Goal: Task Accomplishment & Management: Manage account settings

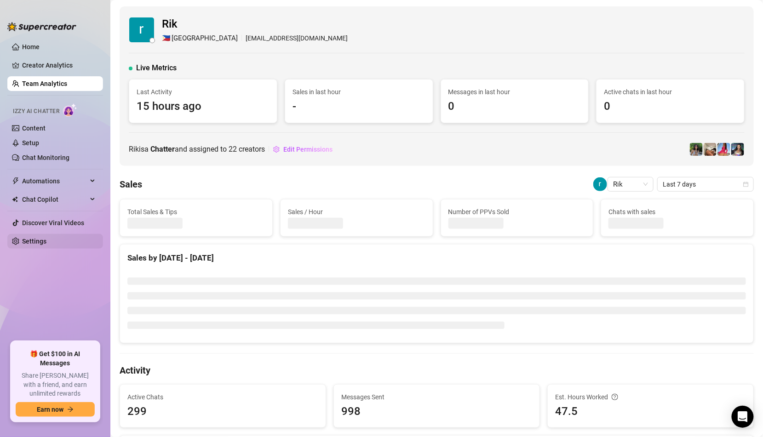
click at [46, 240] on link "Settings" at bounding box center [34, 241] width 24 height 7
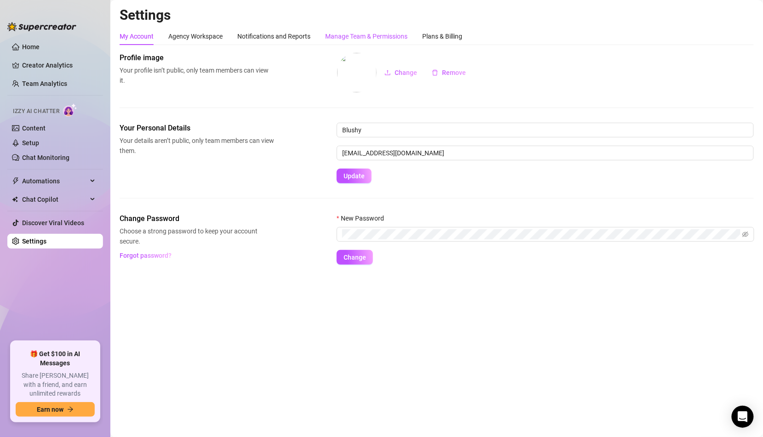
click at [331, 31] on div "Manage Team & Permissions" at bounding box center [366, 36] width 82 height 10
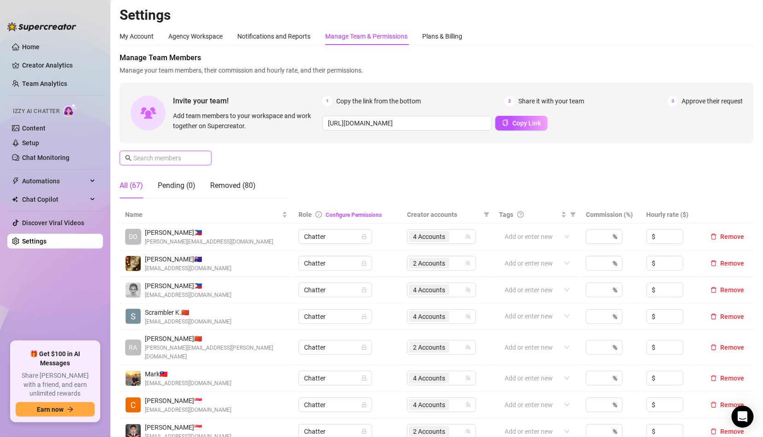
click at [154, 163] on input "text" at bounding box center [165, 158] width 65 height 10
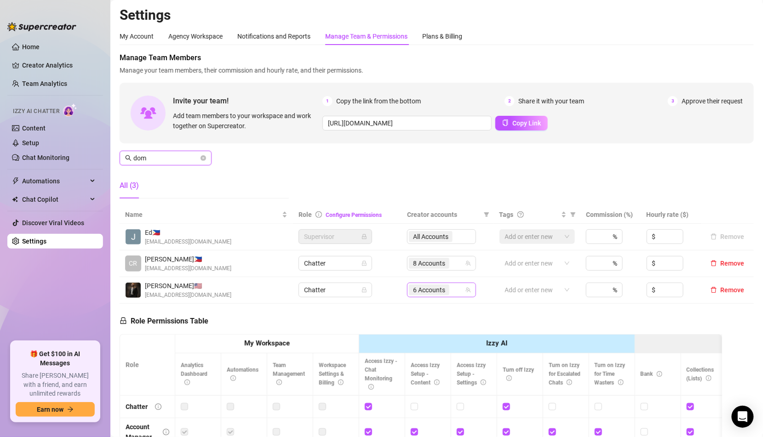
click at [456, 289] on div "6 Accounts" at bounding box center [437, 290] width 56 height 13
type input "dom"
click at [440, 289] on span "6 Accounts" at bounding box center [429, 290] width 32 height 10
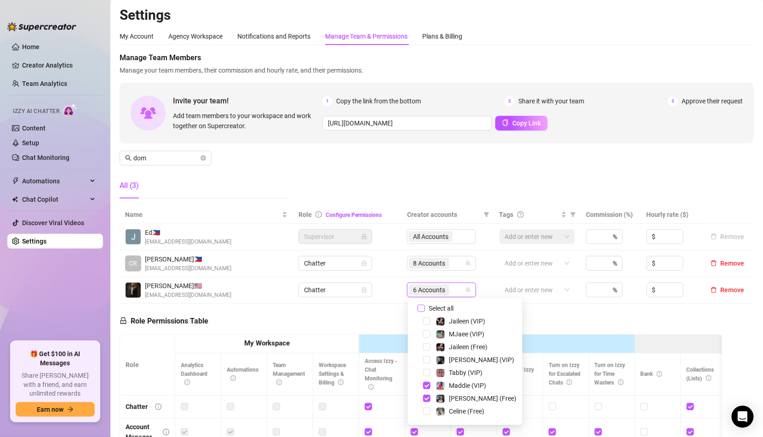
click at [440, 311] on span "Select all" at bounding box center [441, 308] width 32 height 10
click at [425, 311] on input "Select all" at bounding box center [420, 308] width 7 height 7
click at [440, 311] on span "Select all" at bounding box center [441, 308] width 32 height 10
click at [425, 311] on input "Select all" at bounding box center [420, 308] width 7 height 7
checkbox input "false"
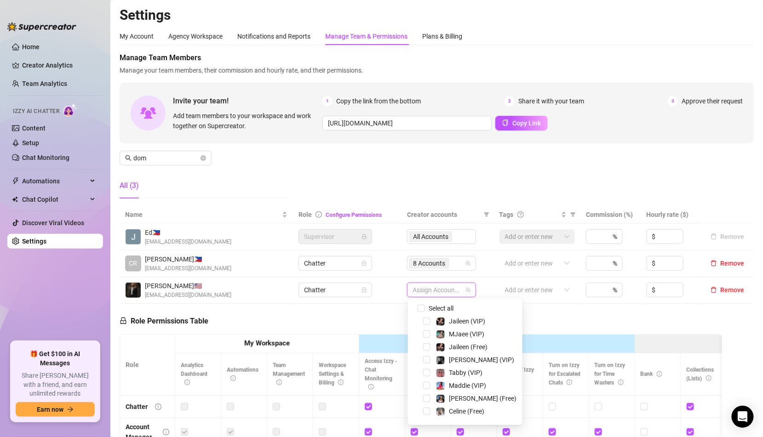
click at [440, 288] on div at bounding box center [437, 290] width 56 height 13
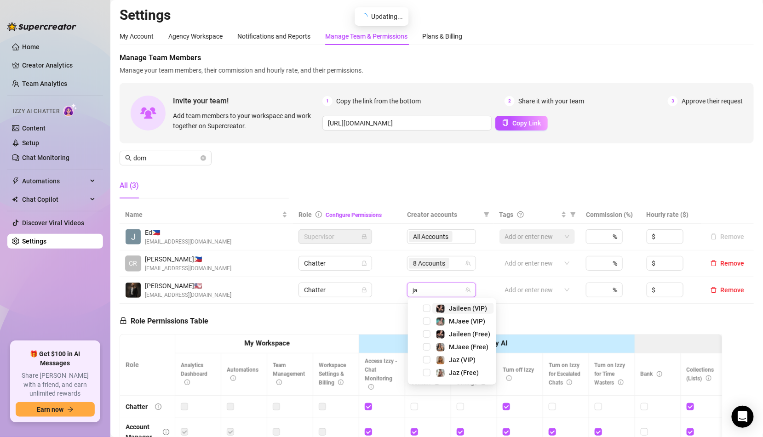
type input "jaz"
click at [446, 309] on div "Jaz (VIP)" at bounding box center [456, 308] width 40 height 11
type input "jaz"
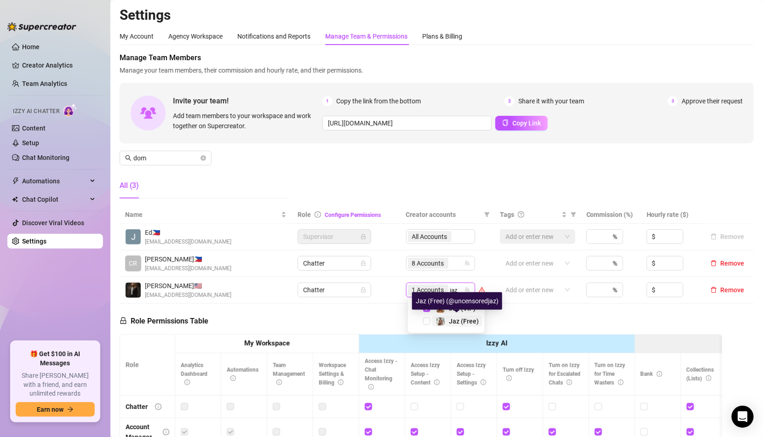
click at [448, 320] on div "Jaz (Free)" at bounding box center [457, 321] width 43 height 11
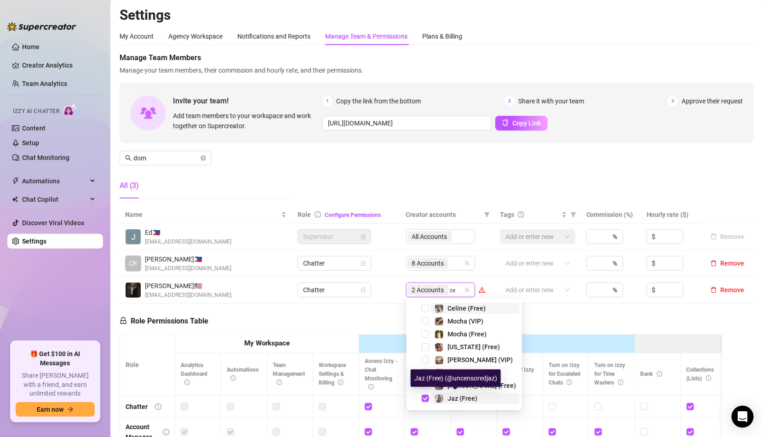
type input "cel"
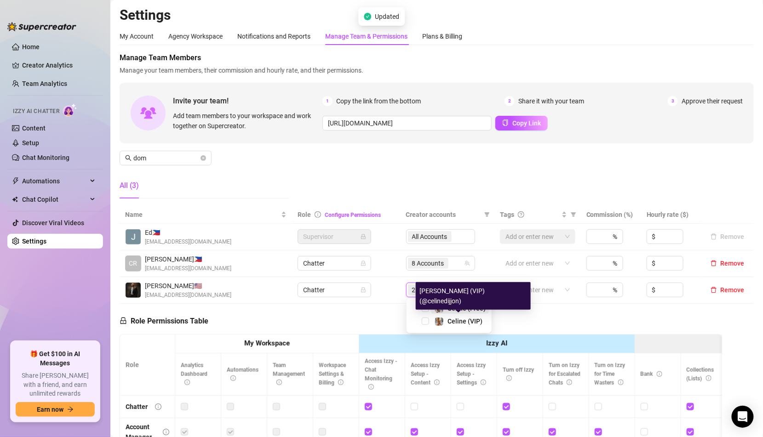
click at [448, 320] on span "Celine (VIP)" at bounding box center [464, 321] width 35 height 7
type input "cel"
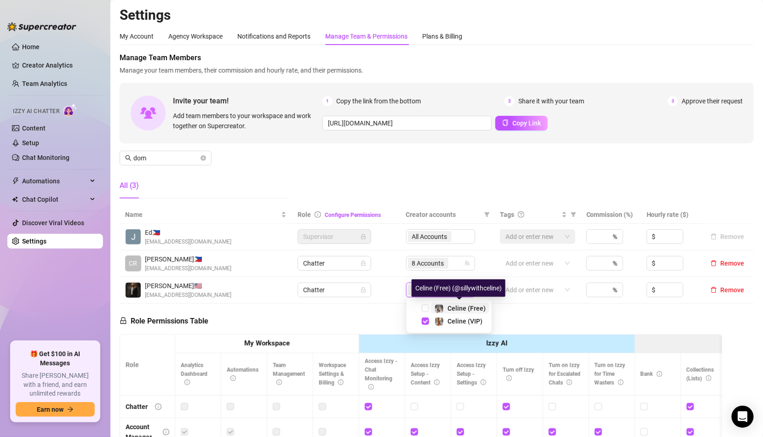
click at [449, 312] on span "Celine (Free)" at bounding box center [466, 308] width 38 height 7
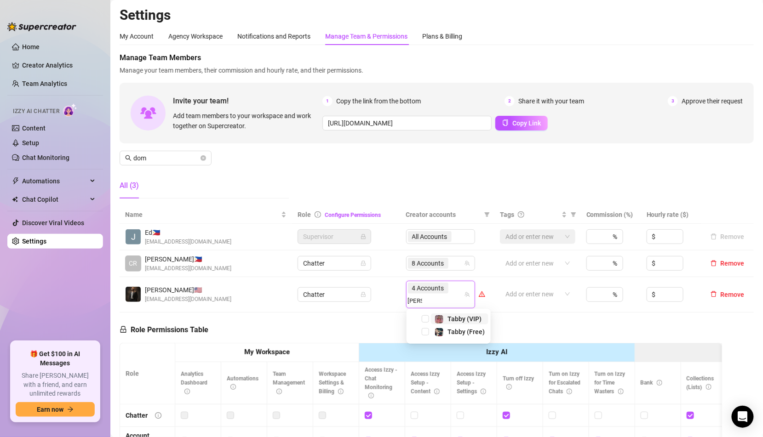
type input "[PERSON_NAME]"
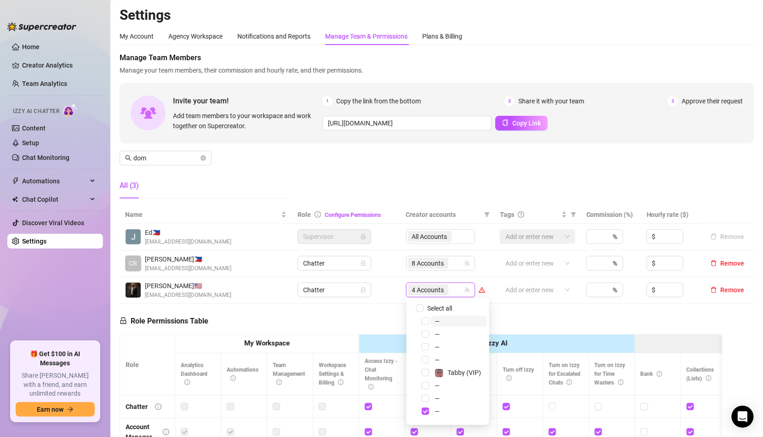
click at [449, 312] on div "10138952 Select all — — — — Tabby (VIP) — — — — — — — — Tabby (Free) — — — — — …" at bounding box center [447, 361] width 83 height 127
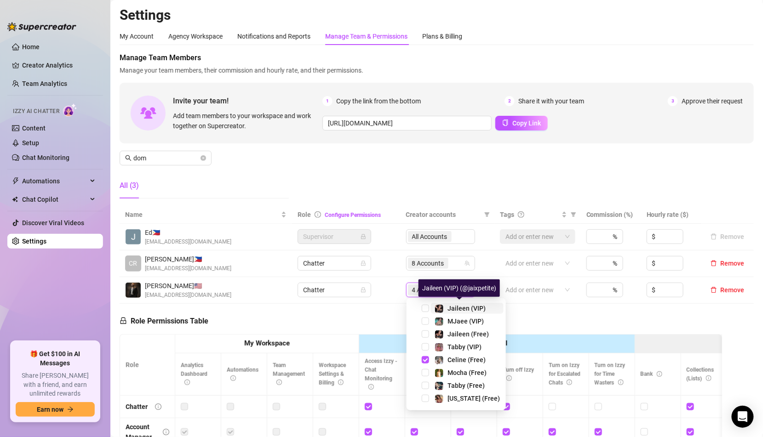
type input "ta"
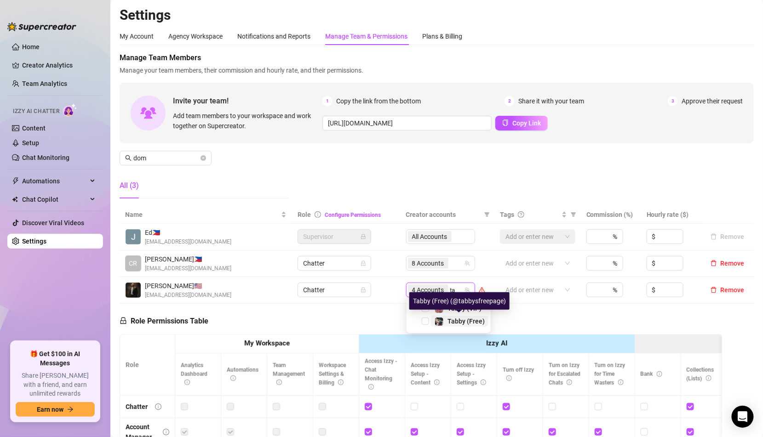
click at [451, 318] on span "Tabby (Free)" at bounding box center [465, 321] width 37 height 7
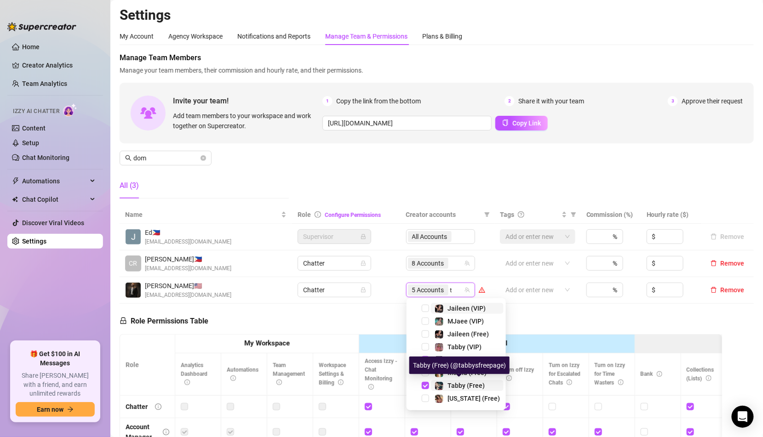
type input "ta"
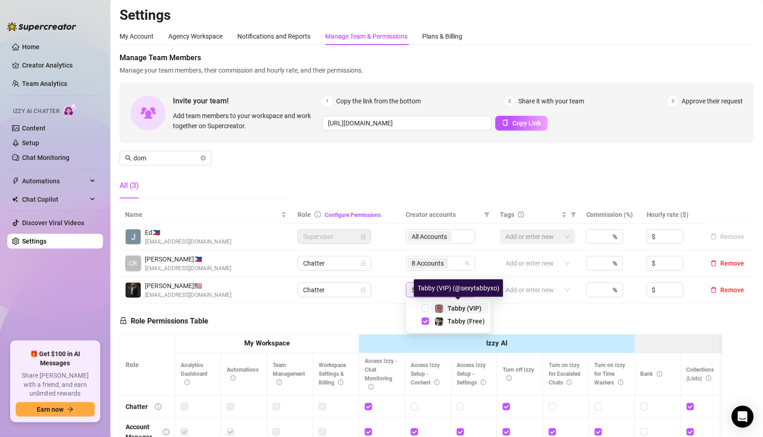
click at [451, 312] on div "Tabby (VIP)" at bounding box center [464, 308] width 34 height 11
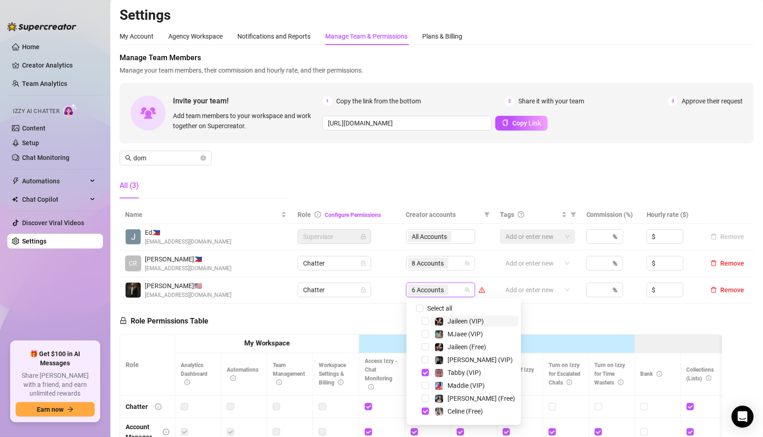
click at [453, 194] on div "Manage Team Members Manage your team members, their commission and hourly rate,…" at bounding box center [437, 129] width 634 height 154
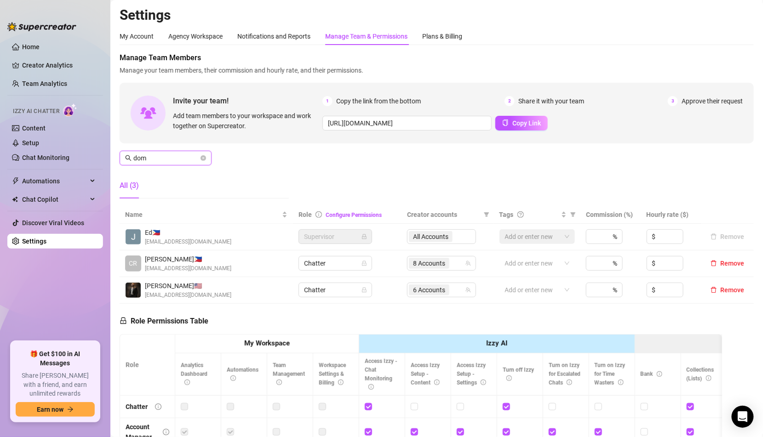
click at [175, 158] on input "dom" at bounding box center [165, 158] width 65 height 10
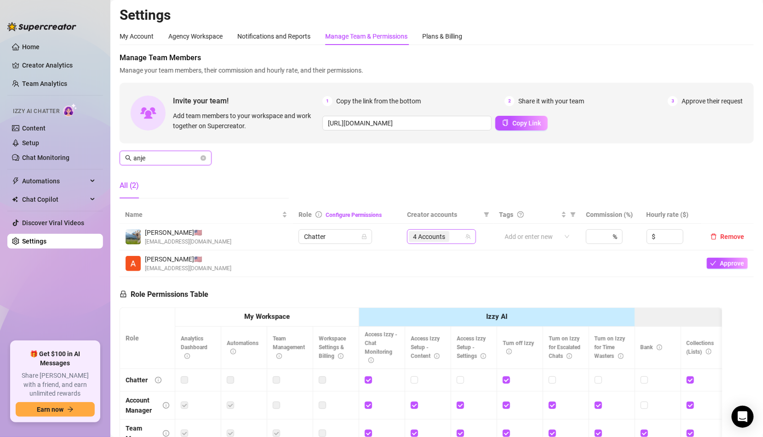
click at [433, 231] on span "4 Accounts" at bounding box center [429, 236] width 40 height 11
type input "anje"
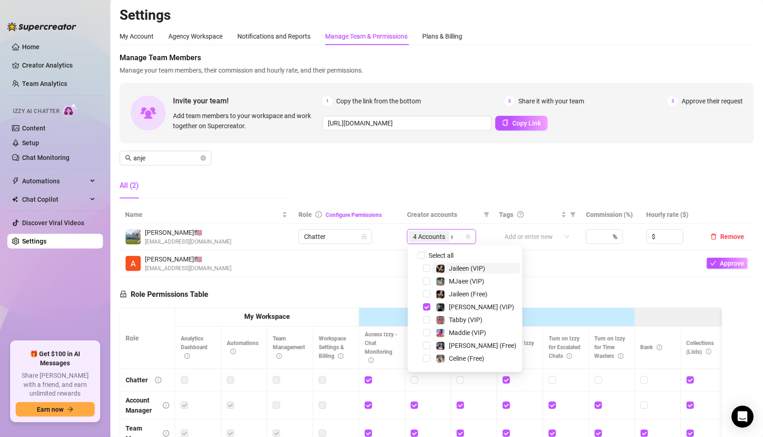
type input "mo"
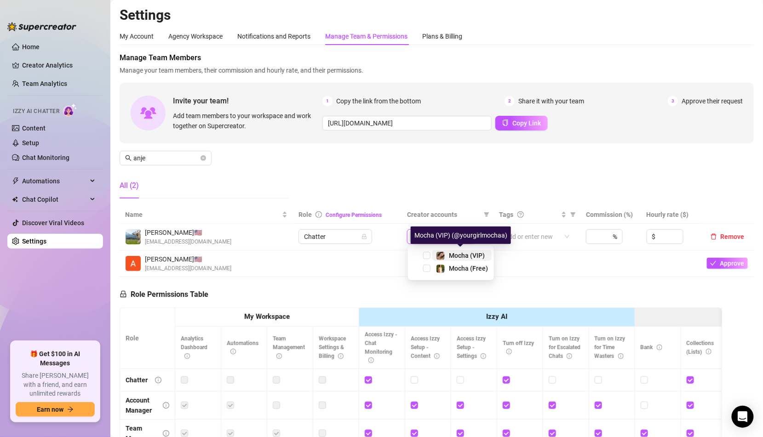
click at [451, 251] on div "Mocha (VIP)" at bounding box center [467, 255] width 36 height 11
type input "moc"
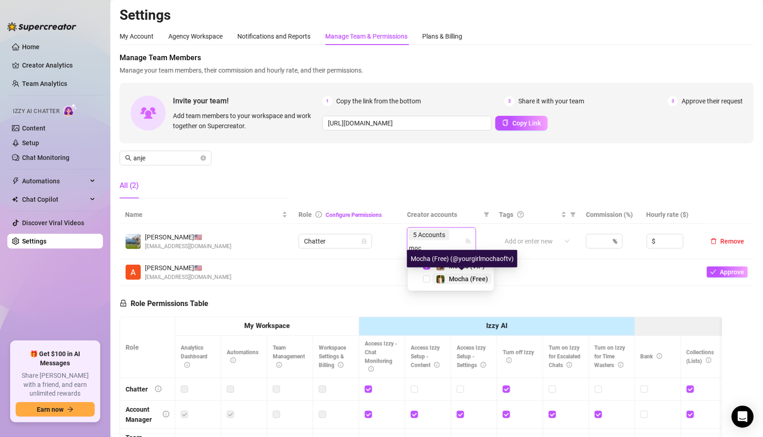
click at [452, 280] on span "Mocha (Free)" at bounding box center [468, 278] width 39 height 7
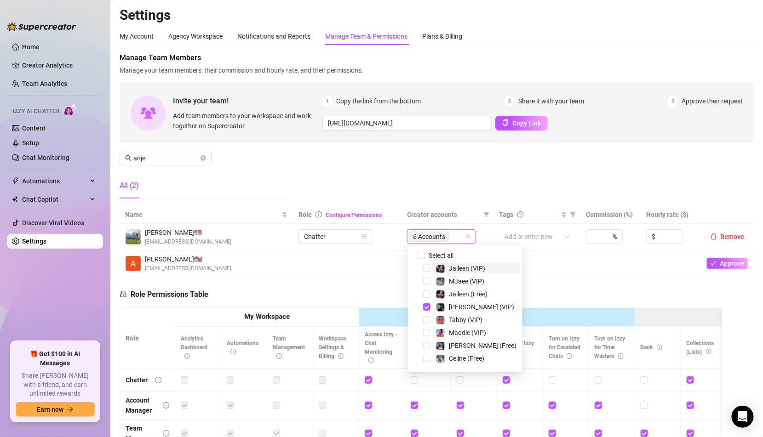
click at [295, 174] on div "Manage Team Members Manage your team members, their commission and hourly rate,…" at bounding box center [437, 129] width 634 height 154
click at [432, 230] on div "6 Accounts" at bounding box center [430, 236] width 42 height 13
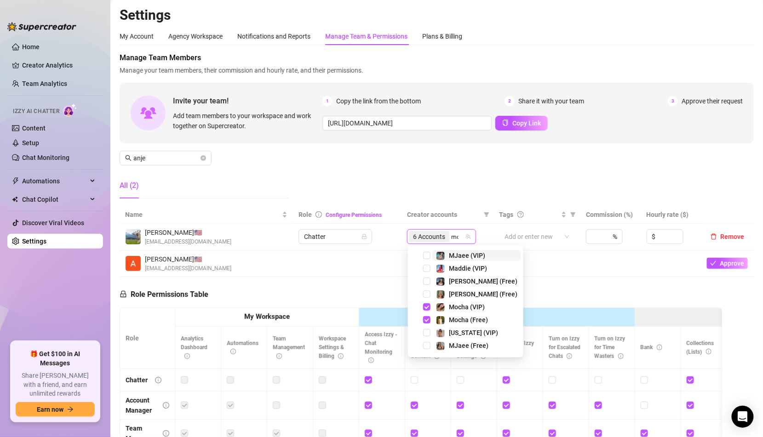
type input "moc"
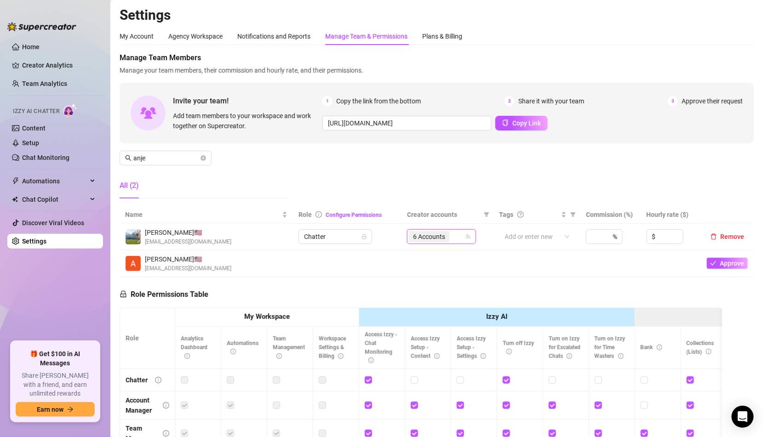
click at [321, 184] on div "Manage Team Members Manage your team members, their commission and hourly rate,…" at bounding box center [437, 129] width 634 height 154
click at [203, 158] on icon "close-circle" at bounding box center [203, 158] width 6 height 6
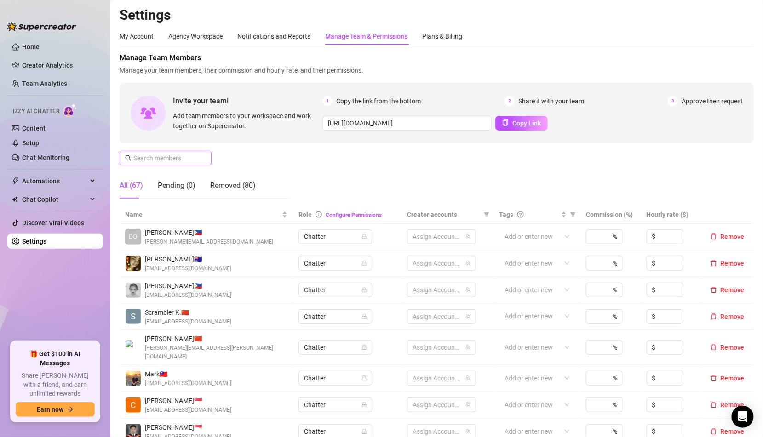
click at [187, 157] on input "text" at bounding box center [165, 158] width 65 height 10
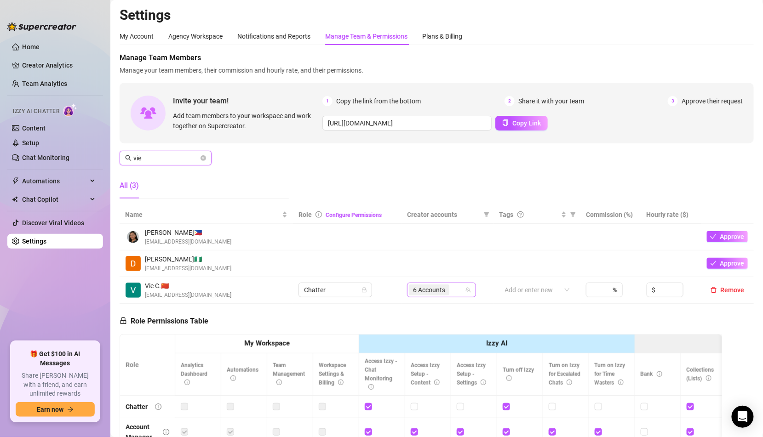
click at [429, 286] on span "6 Accounts" at bounding box center [429, 290] width 32 height 10
type input "vie"
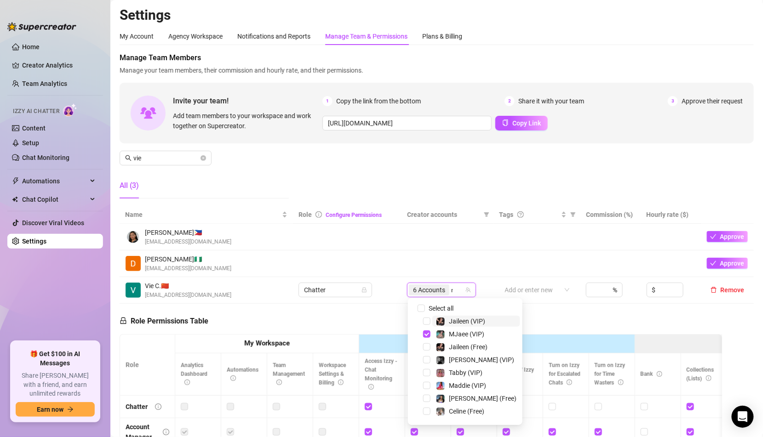
type input "mo"
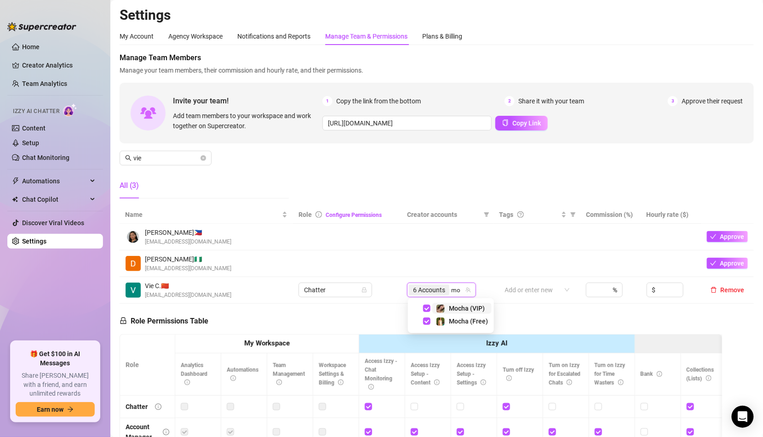
click at [434, 307] on span "Mocha (VIP)" at bounding box center [461, 308] width 59 height 11
type input "mo"
click at [439, 321] on img at bounding box center [440, 322] width 8 height 8
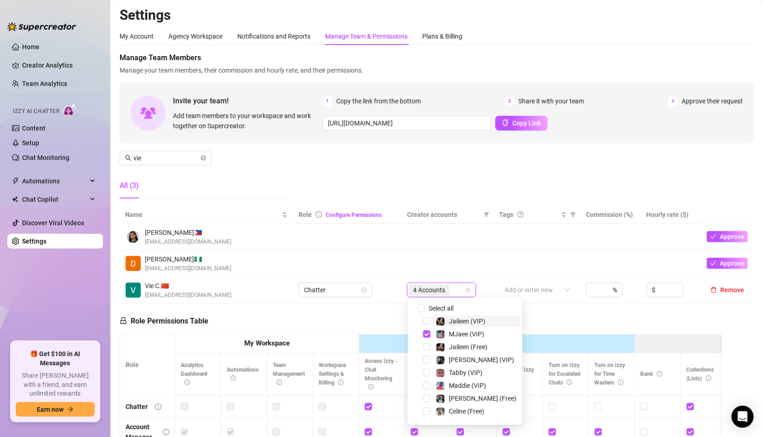
click at [369, 234] on td at bounding box center [347, 237] width 108 height 27
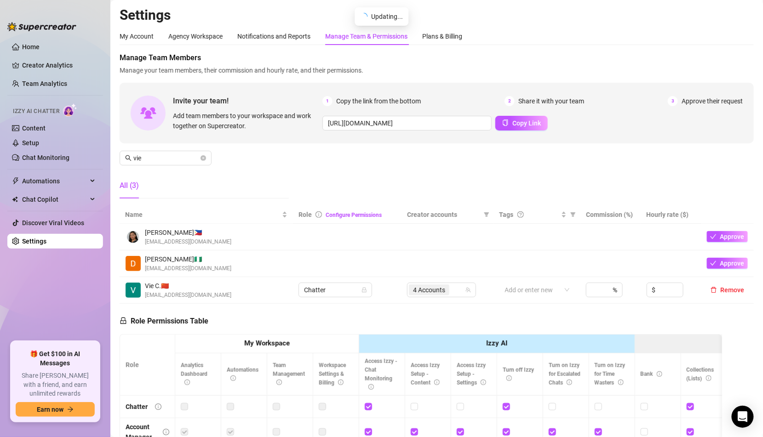
click at [348, 176] on div "Manage Team Members Manage your team members, their commission and hourly rate,…" at bounding box center [437, 129] width 634 height 154
click at [432, 171] on div "Manage Team Members Manage your team members, their commission and hourly rate,…" at bounding box center [437, 129] width 634 height 154
click at [202, 162] on span at bounding box center [203, 158] width 6 height 10
click at [202, 156] on icon "close-circle" at bounding box center [203, 158] width 6 height 6
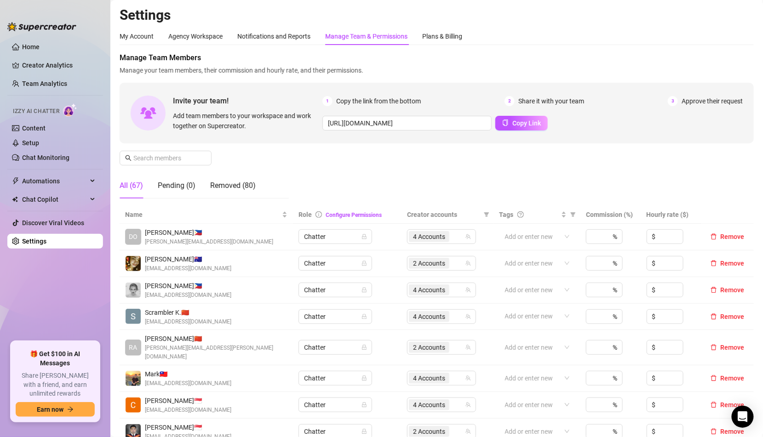
click at [225, 149] on div "Manage Team Members Manage your team members, their commission and hourly rate,…" at bounding box center [437, 129] width 634 height 154
